Goal: Information Seeking & Learning: Learn about a topic

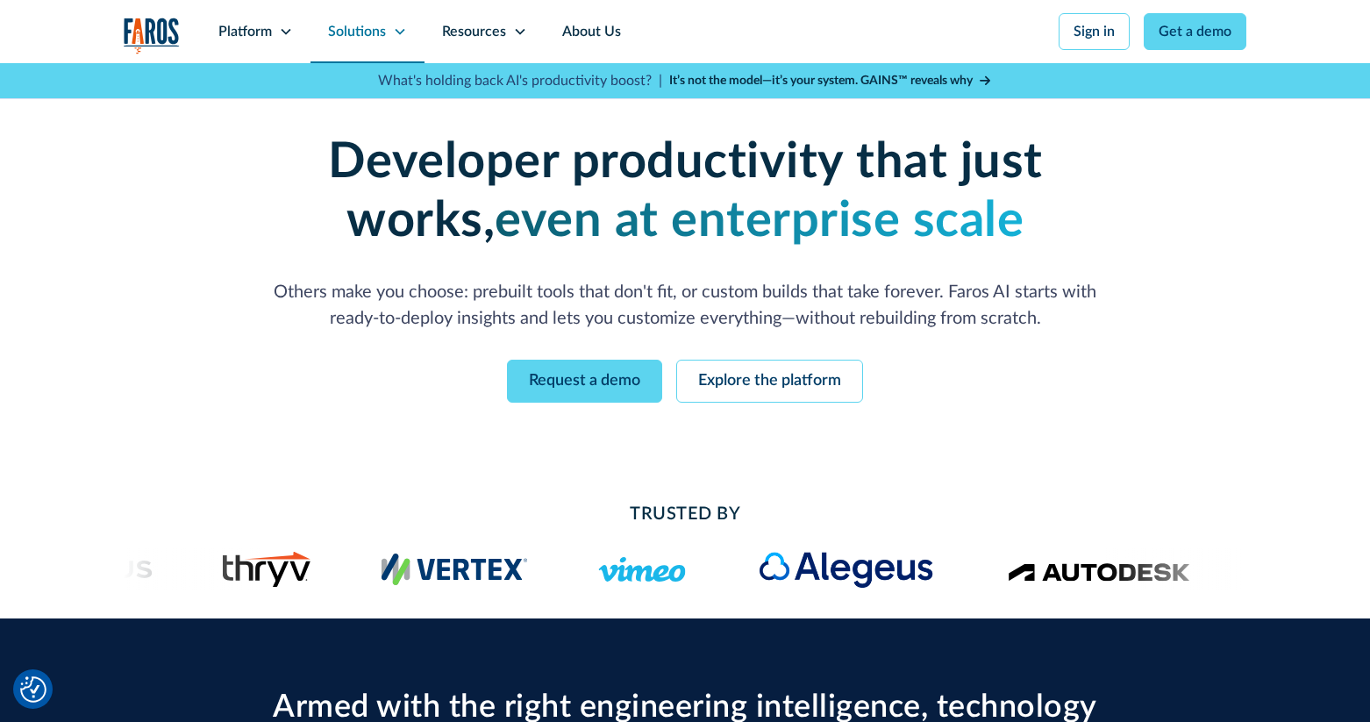
click at [373, 36] on div "Solutions" at bounding box center [357, 31] width 58 height 21
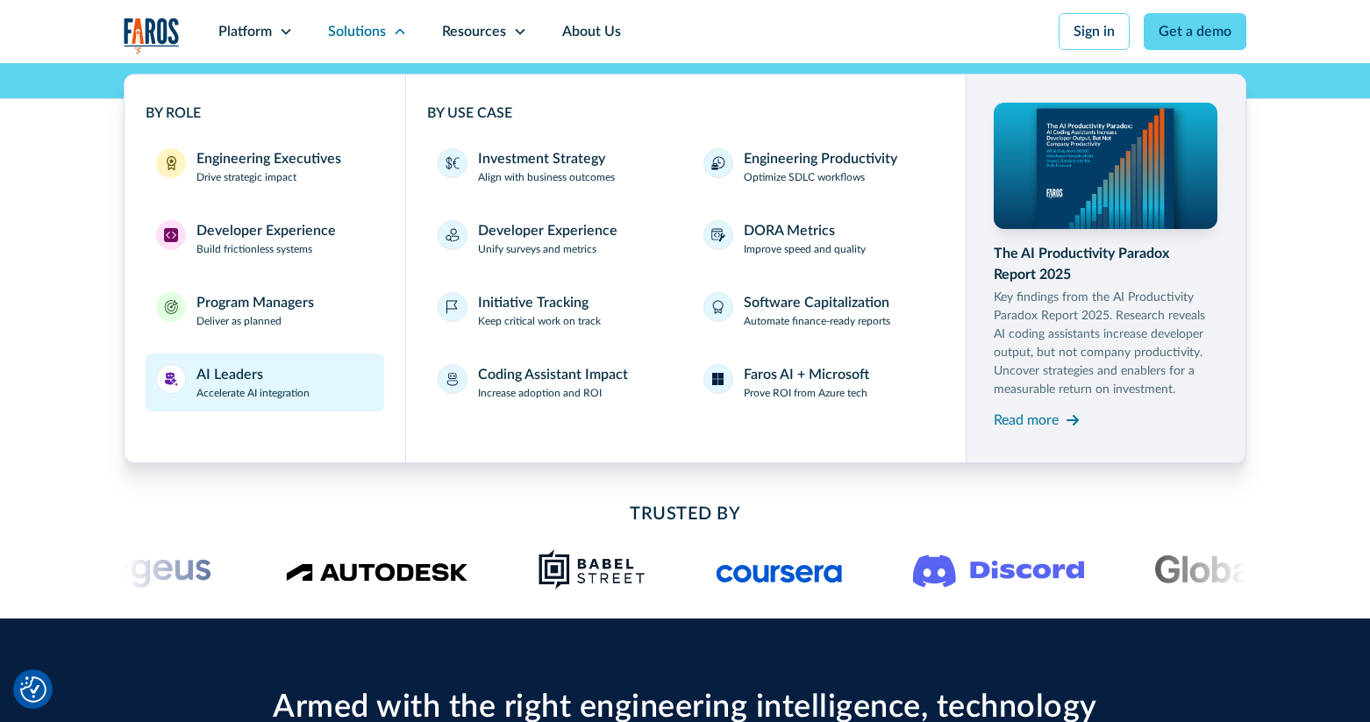
click at [233, 372] on div "AI Leaders" at bounding box center [229, 374] width 67 height 21
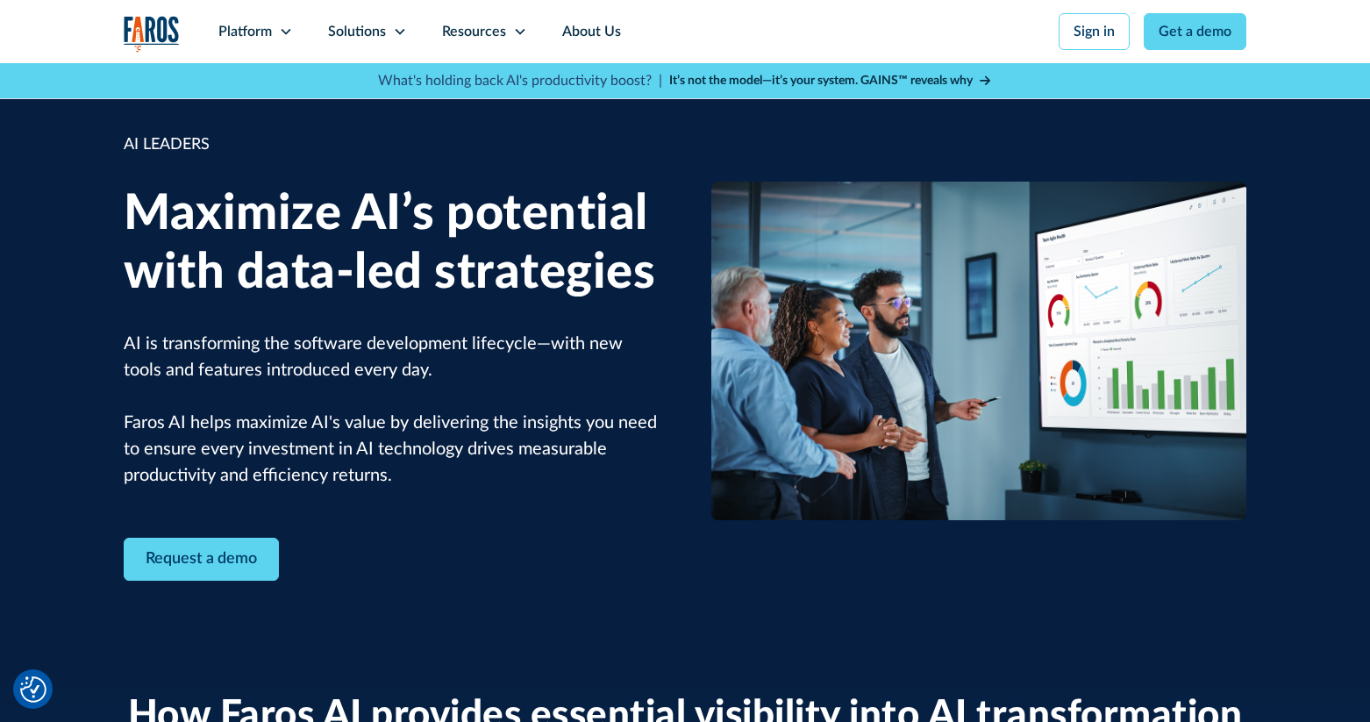
click at [522, 581] on div "Request a demo" at bounding box center [391, 559] width 535 height 43
click at [375, 32] on div "Solutions" at bounding box center [357, 31] width 58 height 21
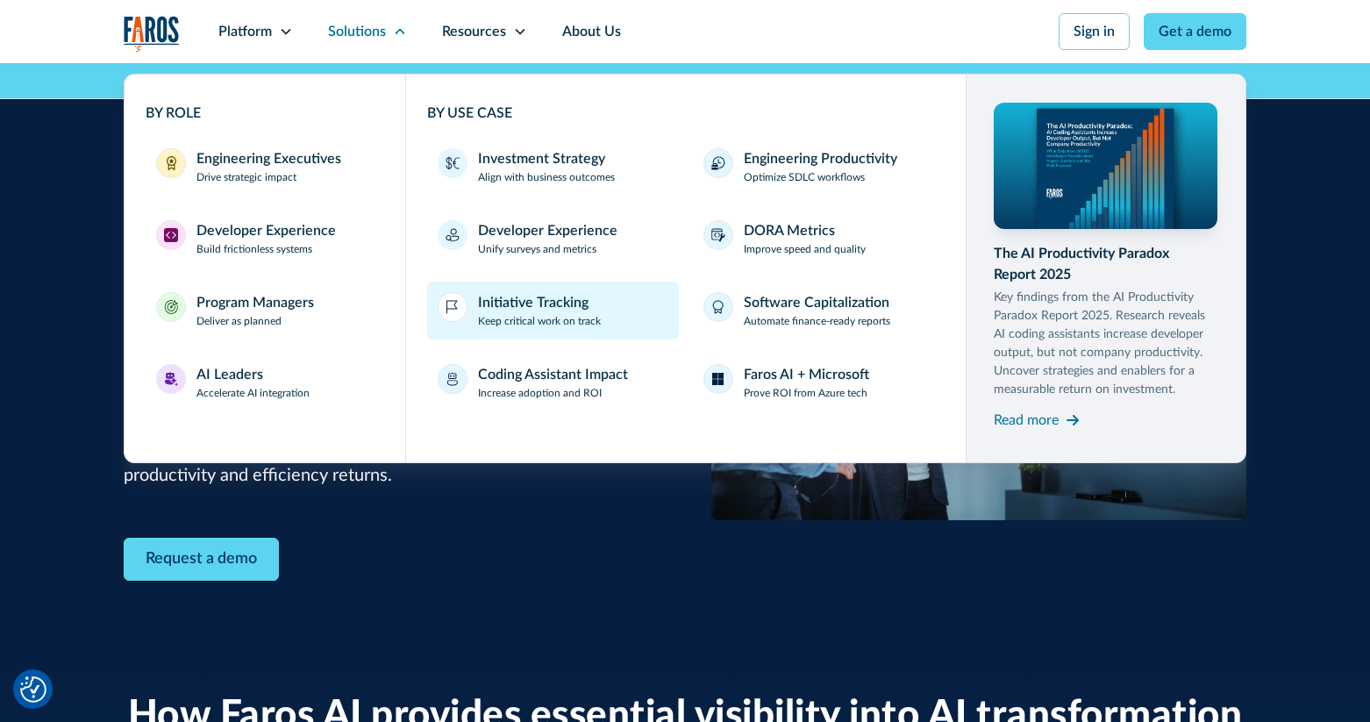
click at [574, 317] on p "Keep critical work on track" at bounding box center [539, 321] width 123 height 16
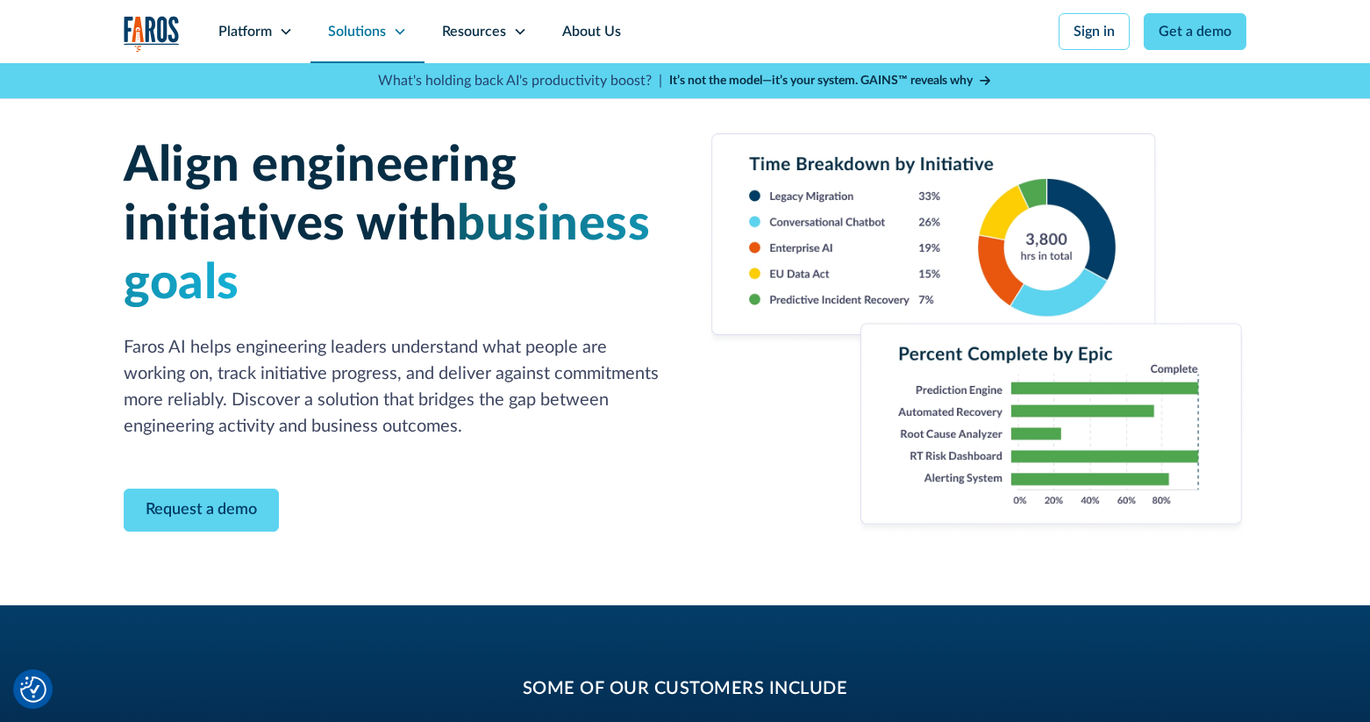
click at [373, 35] on div "Solutions" at bounding box center [357, 31] width 58 height 21
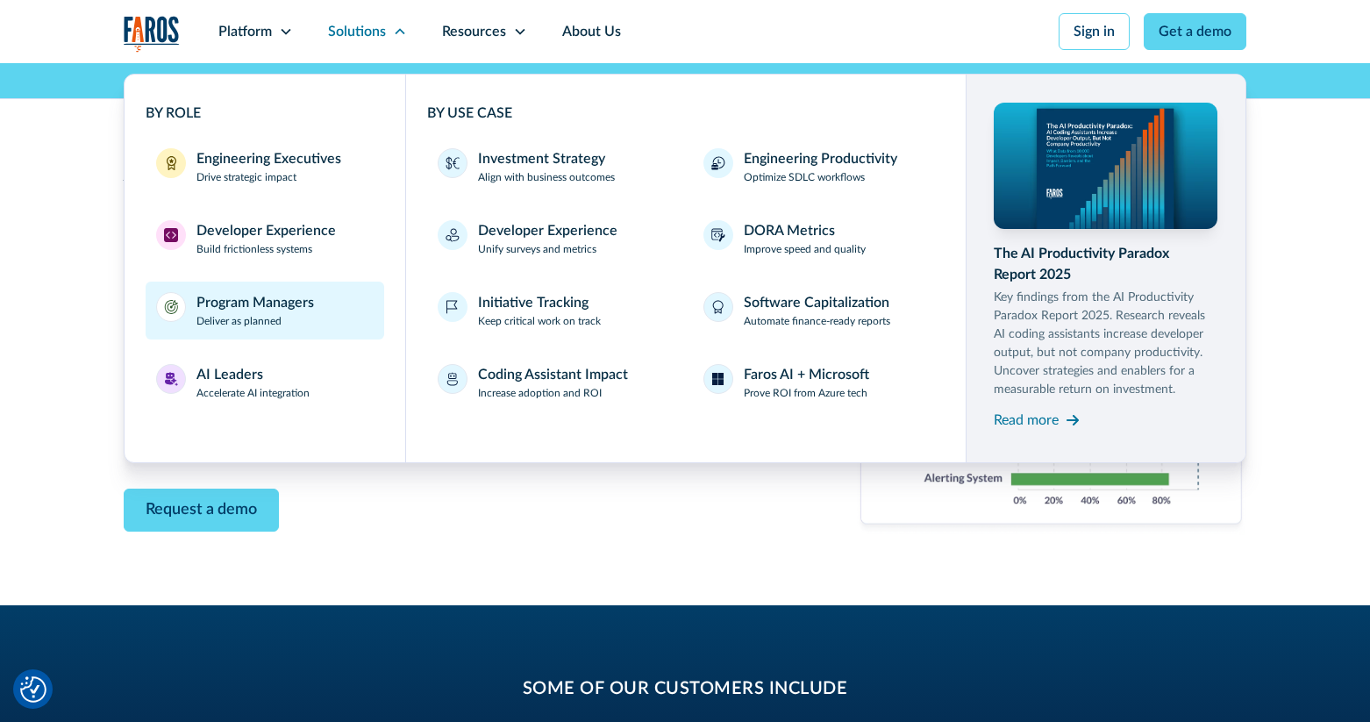
click at [288, 306] on div "Program Managers" at bounding box center [255, 302] width 118 height 21
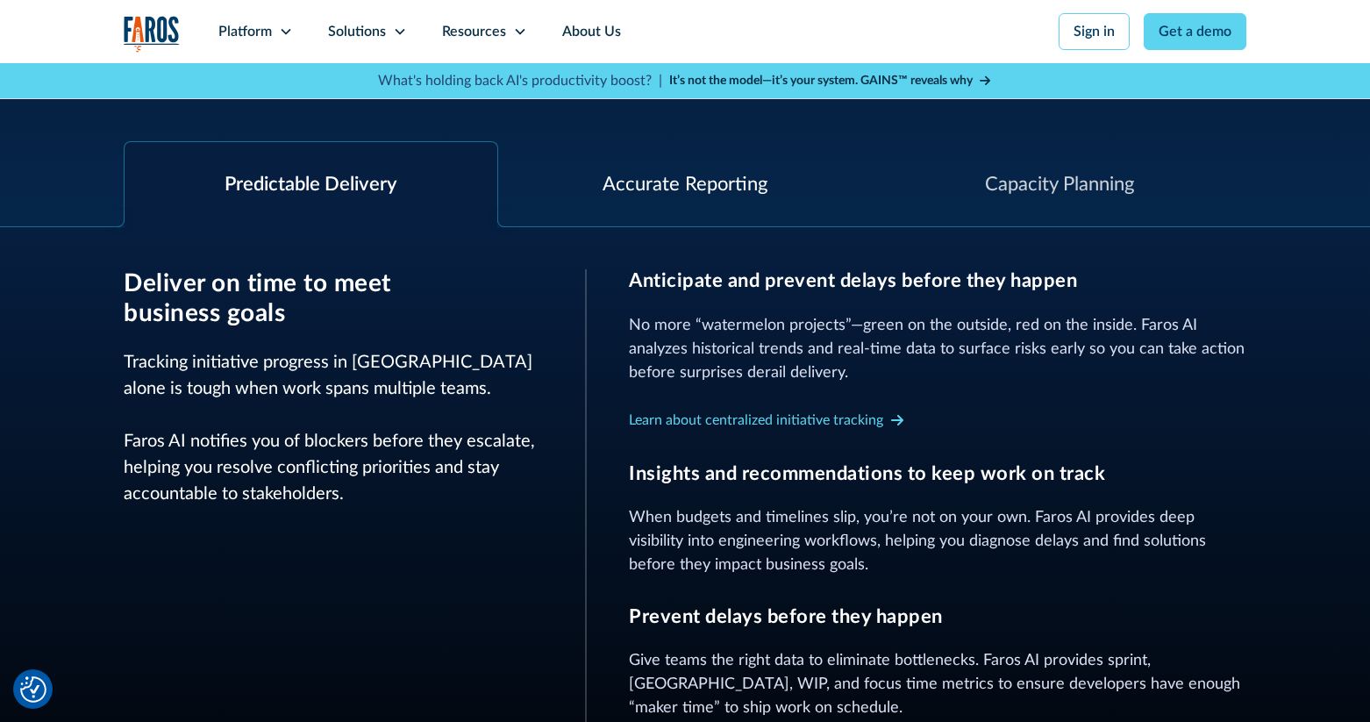
scroll to position [567, 0]
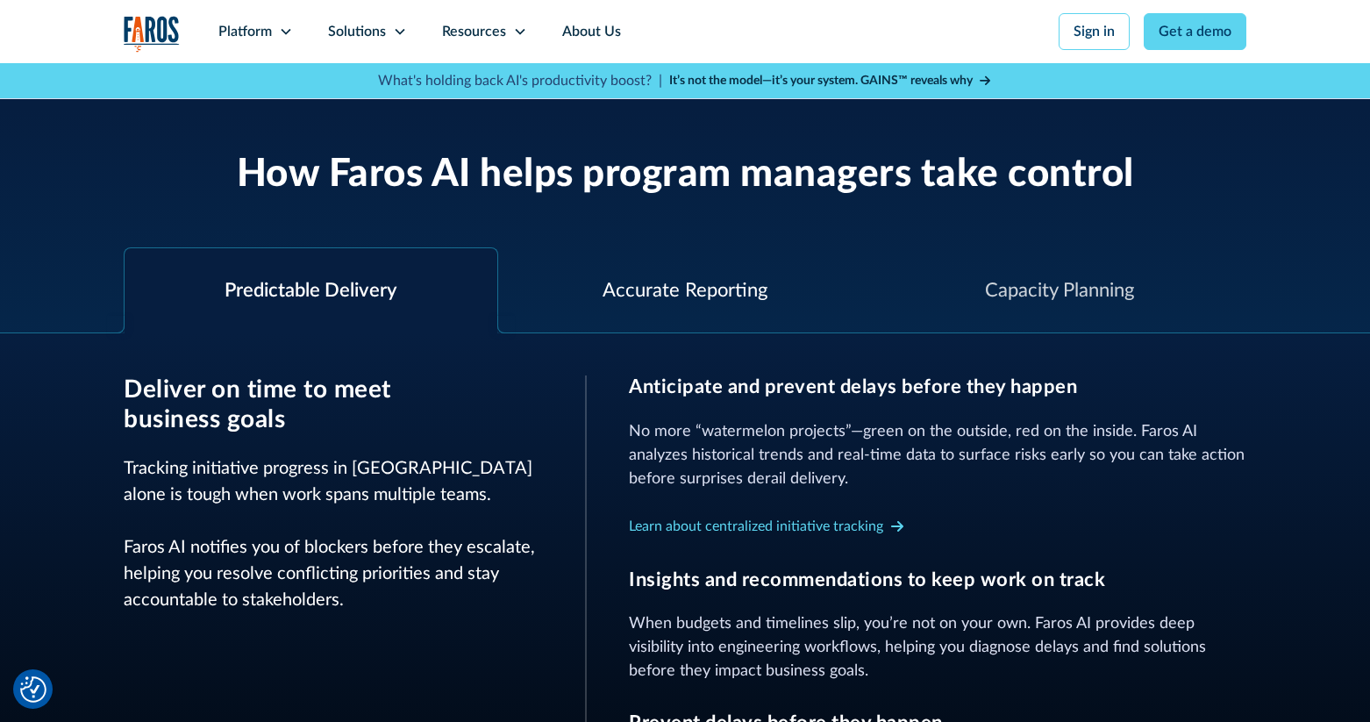
click at [666, 286] on div "Accurate Reporting" at bounding box center [685, 290] width 165 height 29
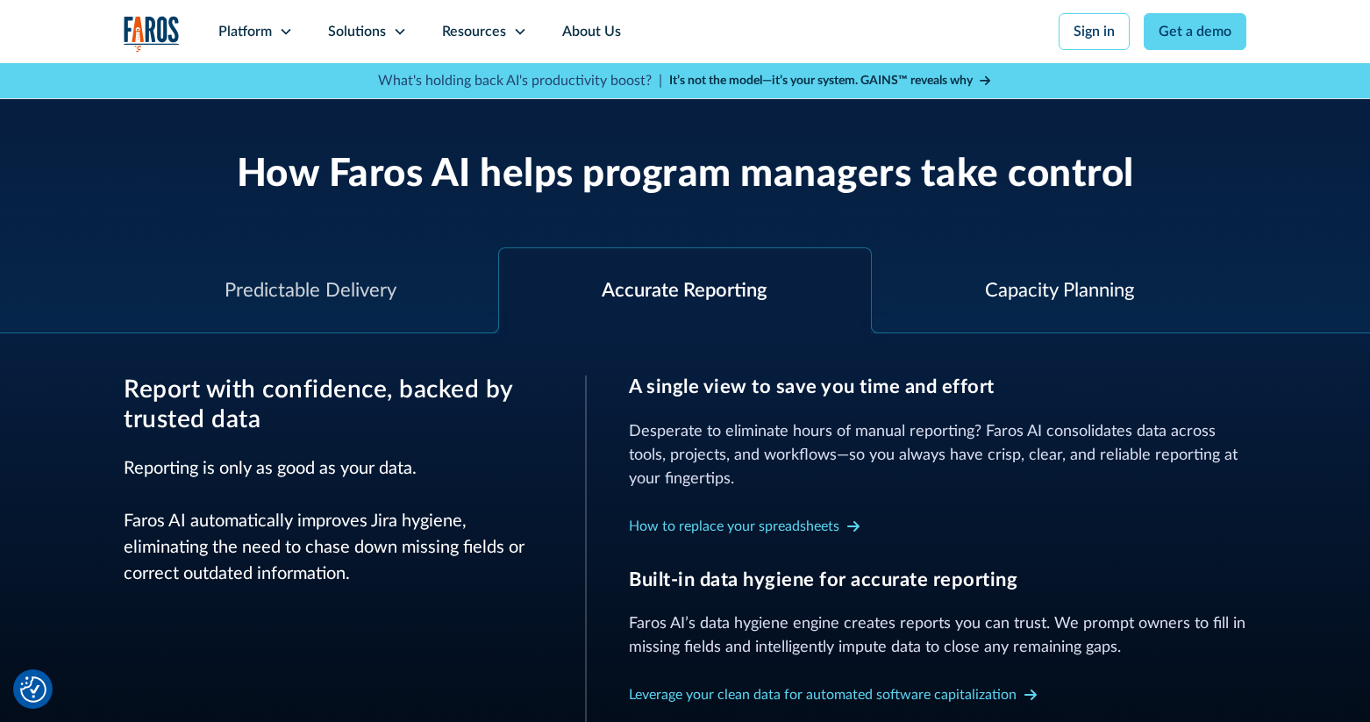
click at [1073, 287] on div "Capacity Planning" at bounding box center [1059, 290] width 149 height 29
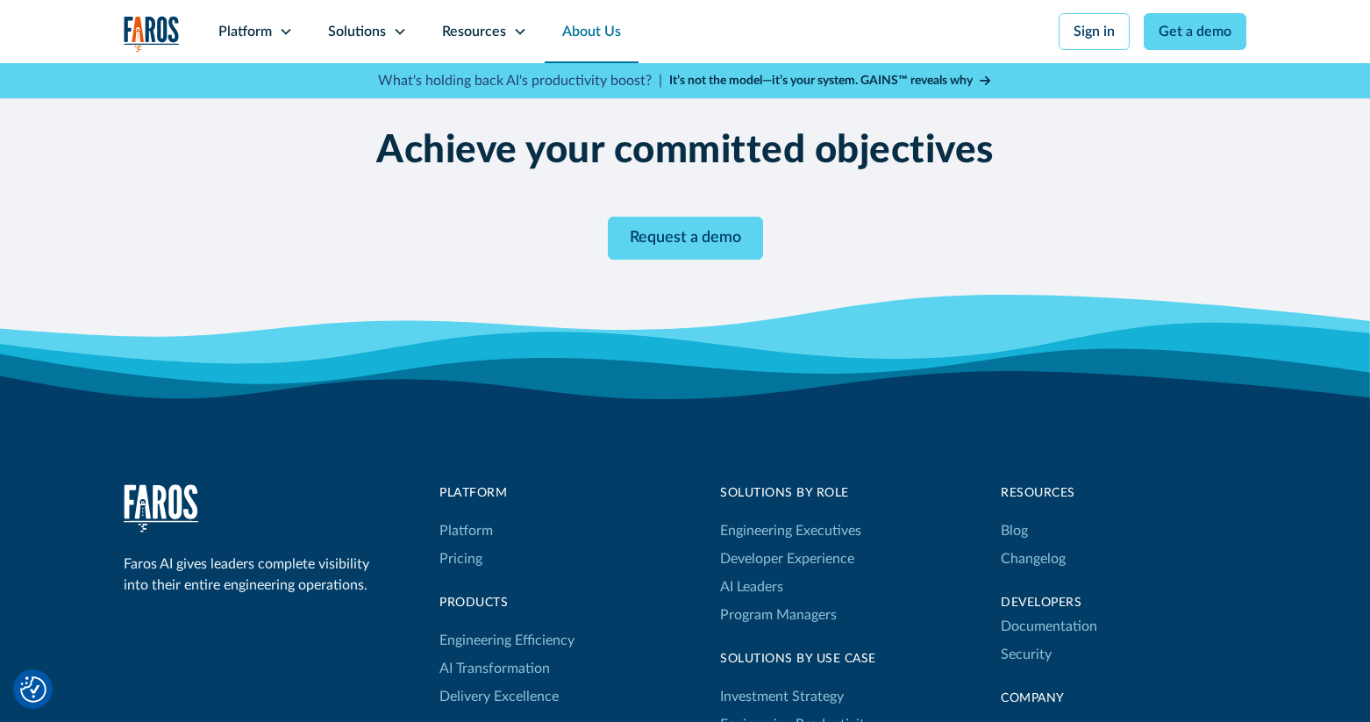
scroll to position [3321, 0]
